Goal: Task Accomplishment & Management: Manage account settings

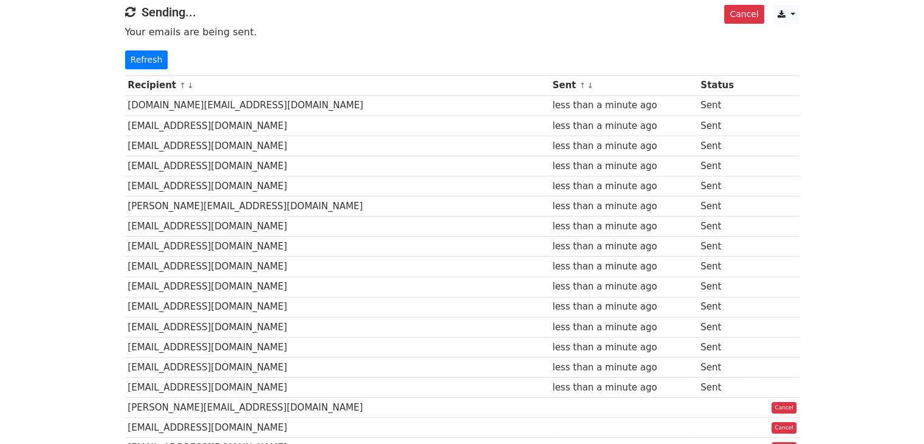
scroll to position [365, 0]
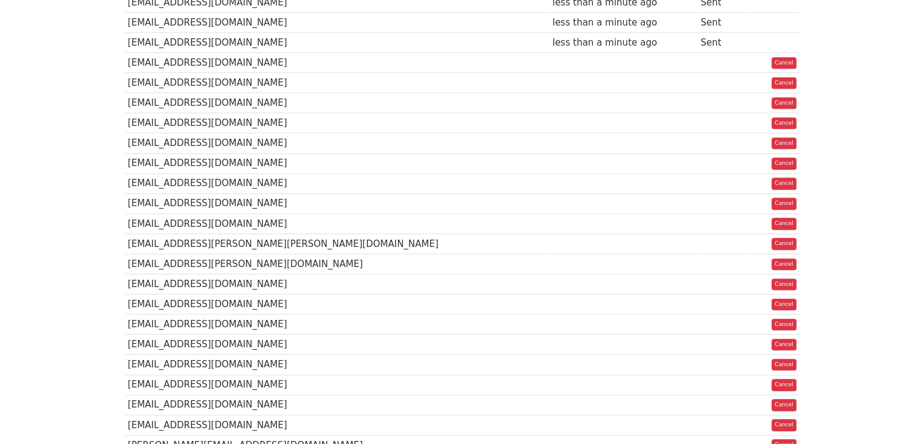
scroll to position [726, 0]
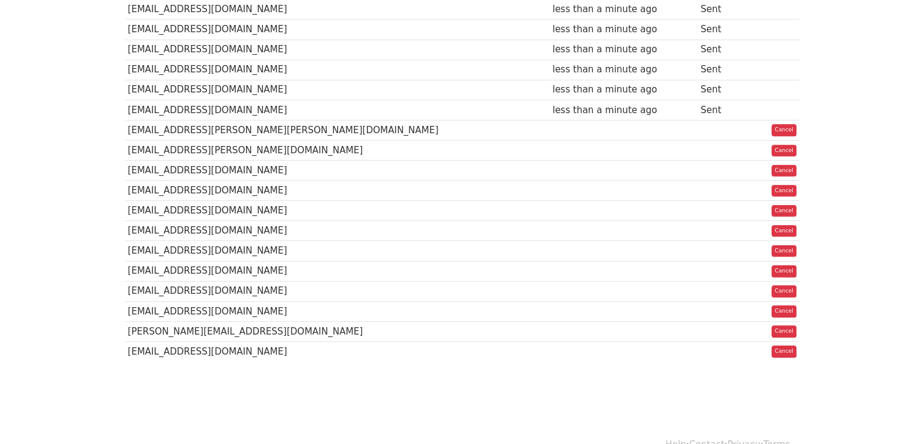
scroll to position [789, 0]
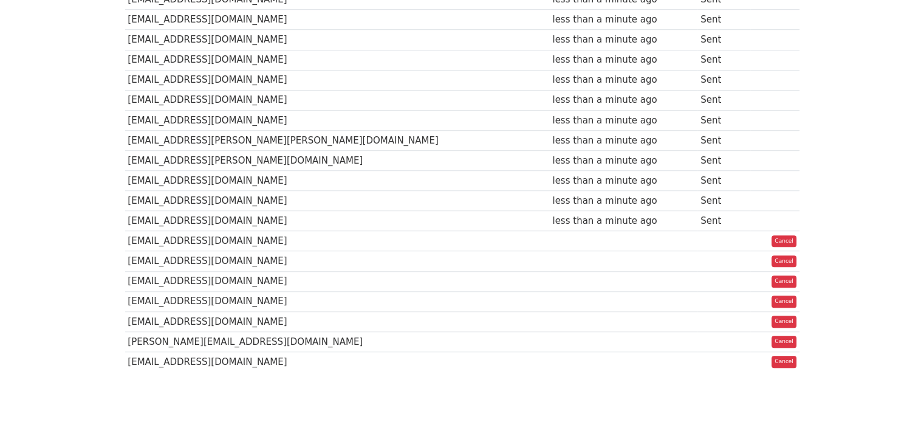
scroll to position [788, 0]
